Goal: Check status: Check status

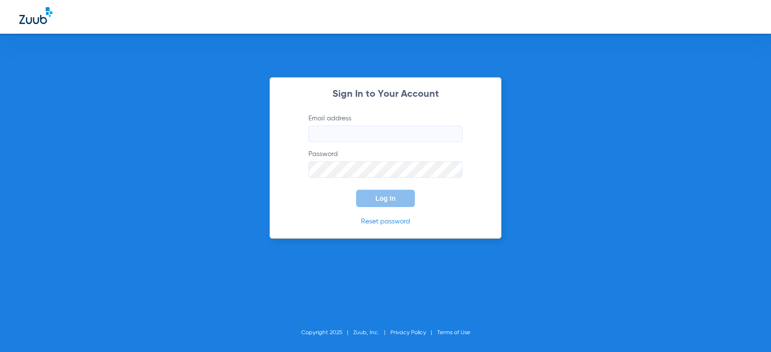
type input "[EMAIL_ADDRESS][DOMAIN_NAME]"
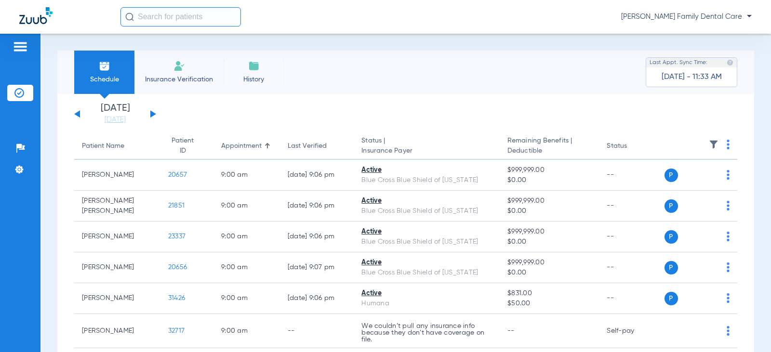
click at [153, 109] on div "[DATE] [DATE] [DATE] [DATE] [DATE] [DATE] [DATE] [DATE] [DATE] [DATE] [DATE] [D…" at bounding box center [115, 114] width 82 height 21
click at [152, 116] on button at bounding box center [153, 113] width 6 height 7
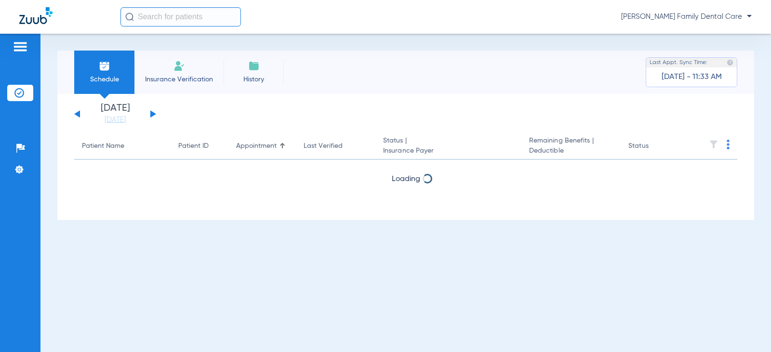
click at [152, 116] on button at bounding box center [153, 113] width 6 height 7
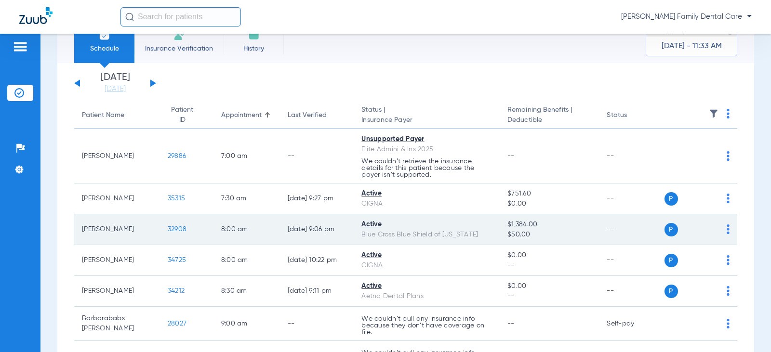
scroll to position [48, 0]
